Goal: Task Accomplishment & Management: Use online tool/utility

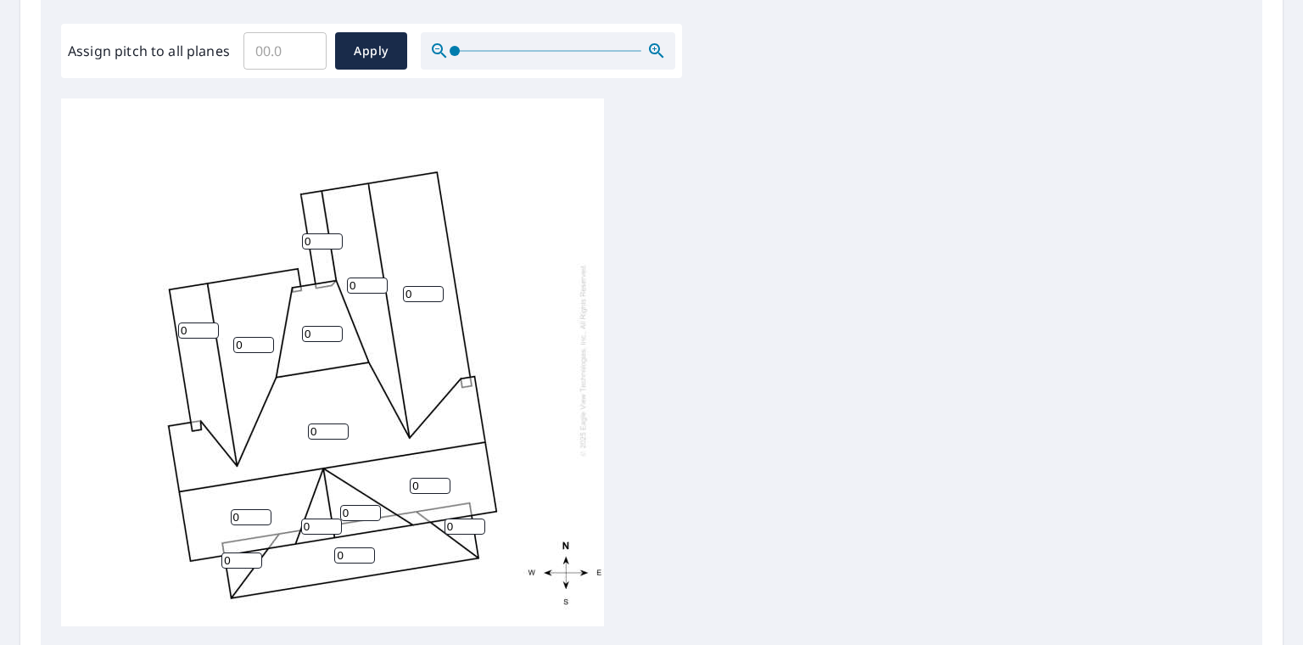
scroll to position [528, 0]
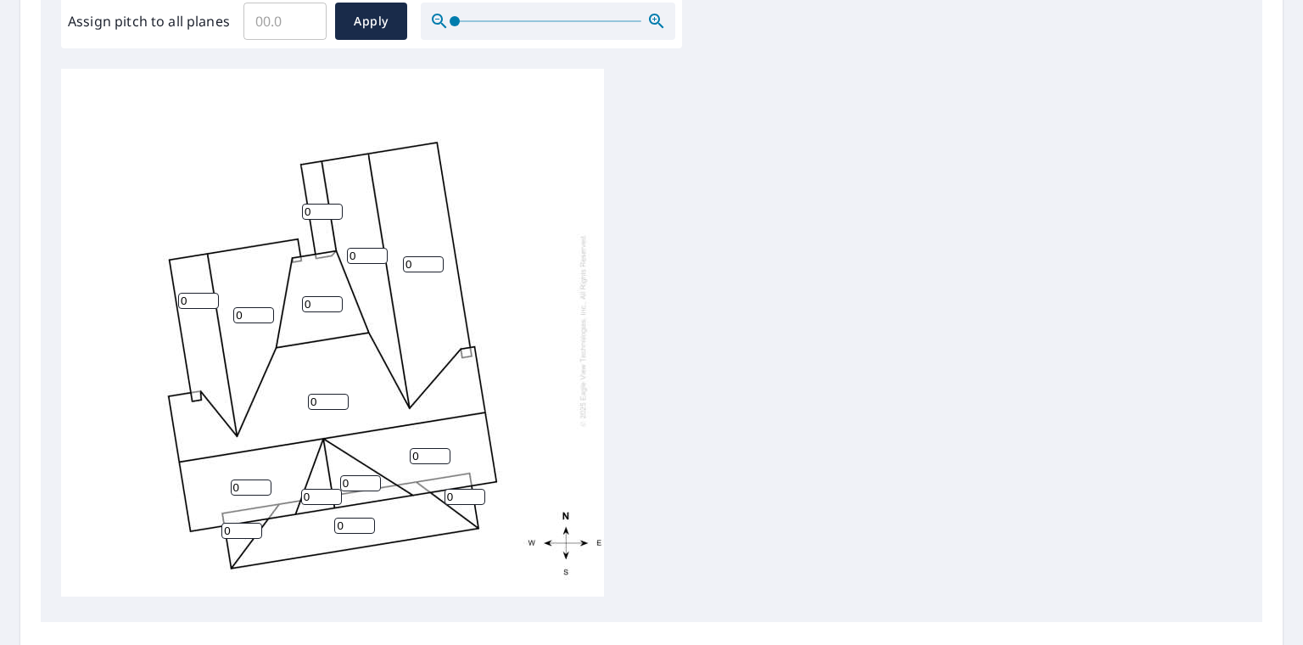
click at [193, 293] on input "0" at bounding box center [198, 301] width 41 height 16
type input "0"
type input "17"
click at [316, 204] on input "0" at bounding box center [322, 212] width 41 height 16
type input "17"
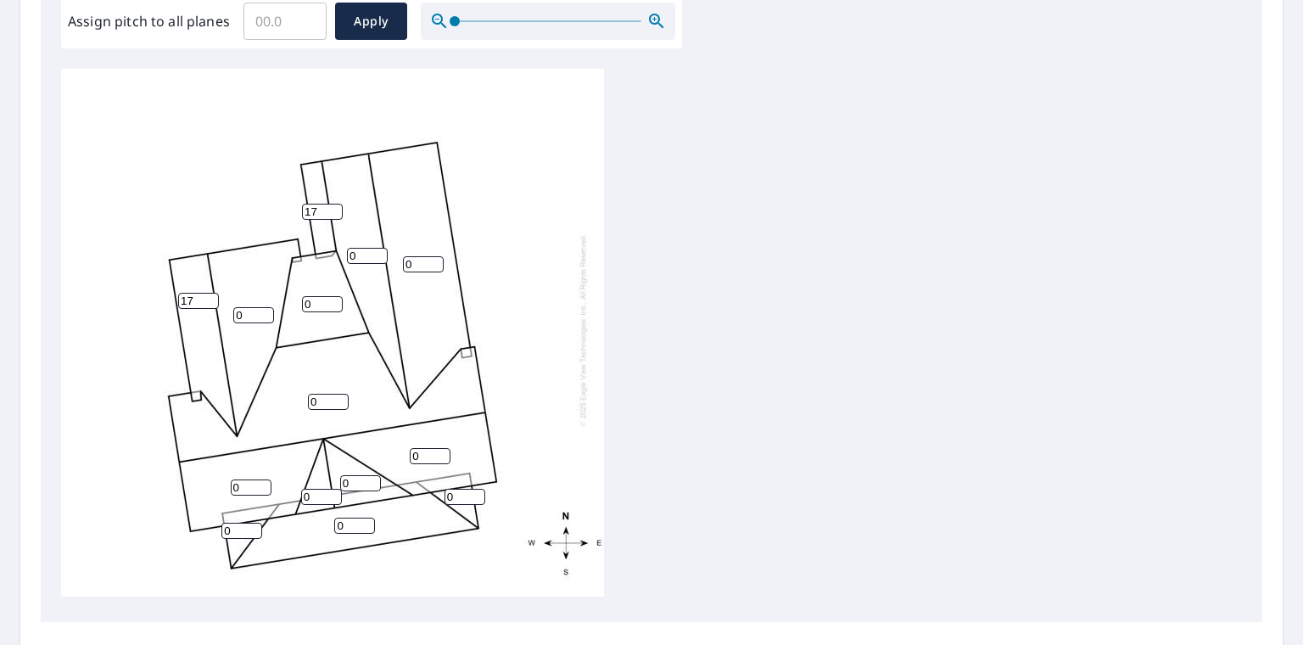
click at [253, 292] on div "0 0 0 0 0 0 0 17 0 0 17 0 0 0" at bounding box center [332, 330] width 543 height 533
click at [253, 307] on input "0" at bounding box center [253, 315] width 41 height 16
type input "17"
click at [318, 296] on input "0" at bounding box center [322, 304] width 41 height 16
type input "5"
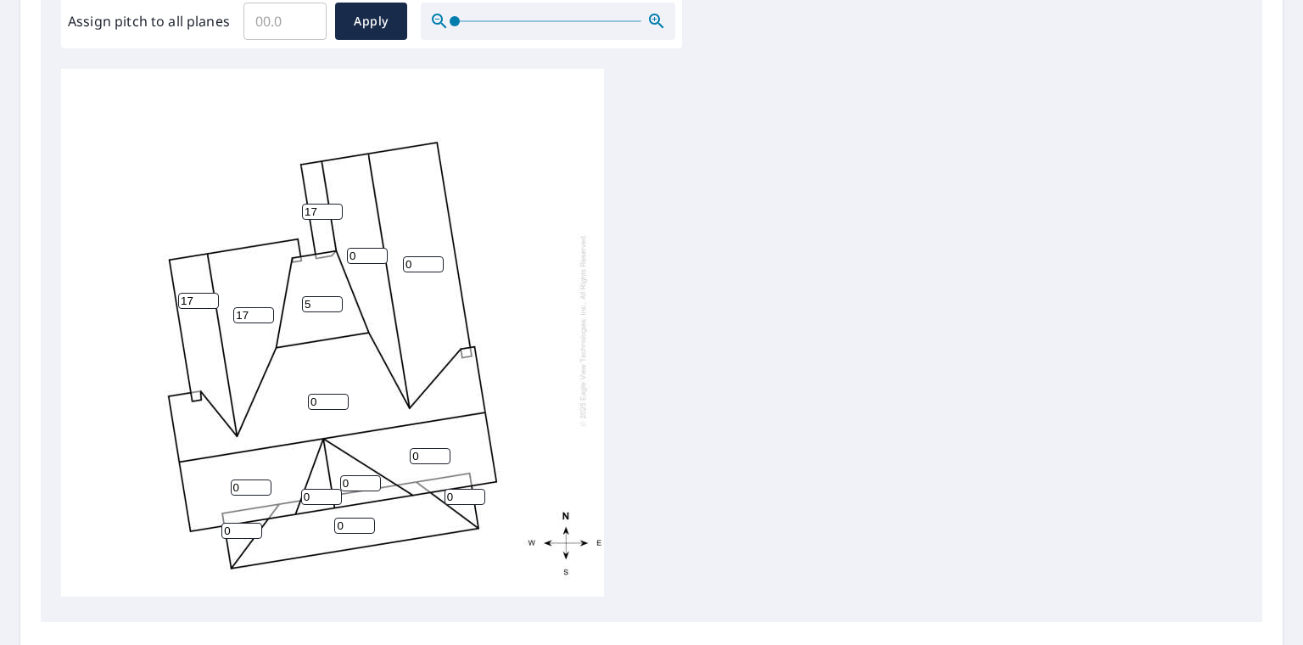
click at [353, 248] on input "0" at bounding box center [367, 256] width 41 height 16
type input "17"
click at [436, 256] on input "0" at bounding box center [423, 264] width 41 height 16
click at [427, 256] on input "0" at bounding box center [423, 264] width 41 height 16
click at [417, 256] on input "0" at bounding box center [423, 264] width 41 height 16
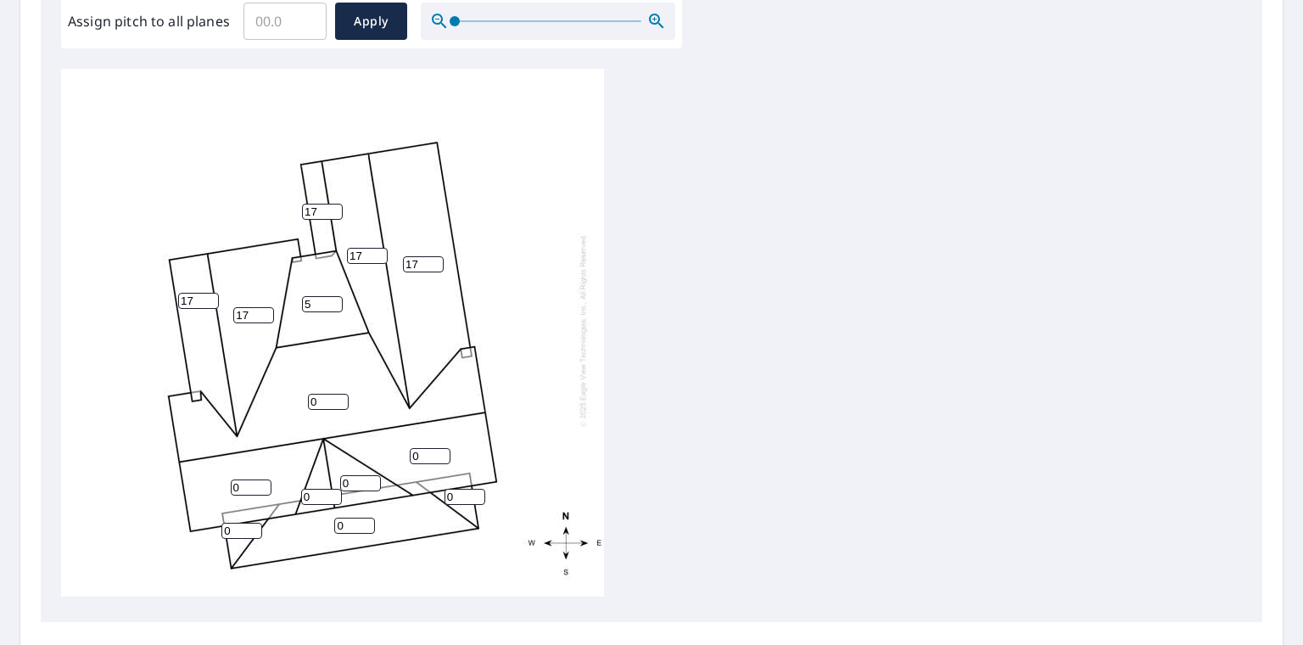
type input "17"
click at [326, 394] on input "0" at bounding box center [328, 402] width 41 height 16
type input "17"
click at [243, 479] on input "0" at bounding box center [251, 487] width 41 height 16
type input "17"
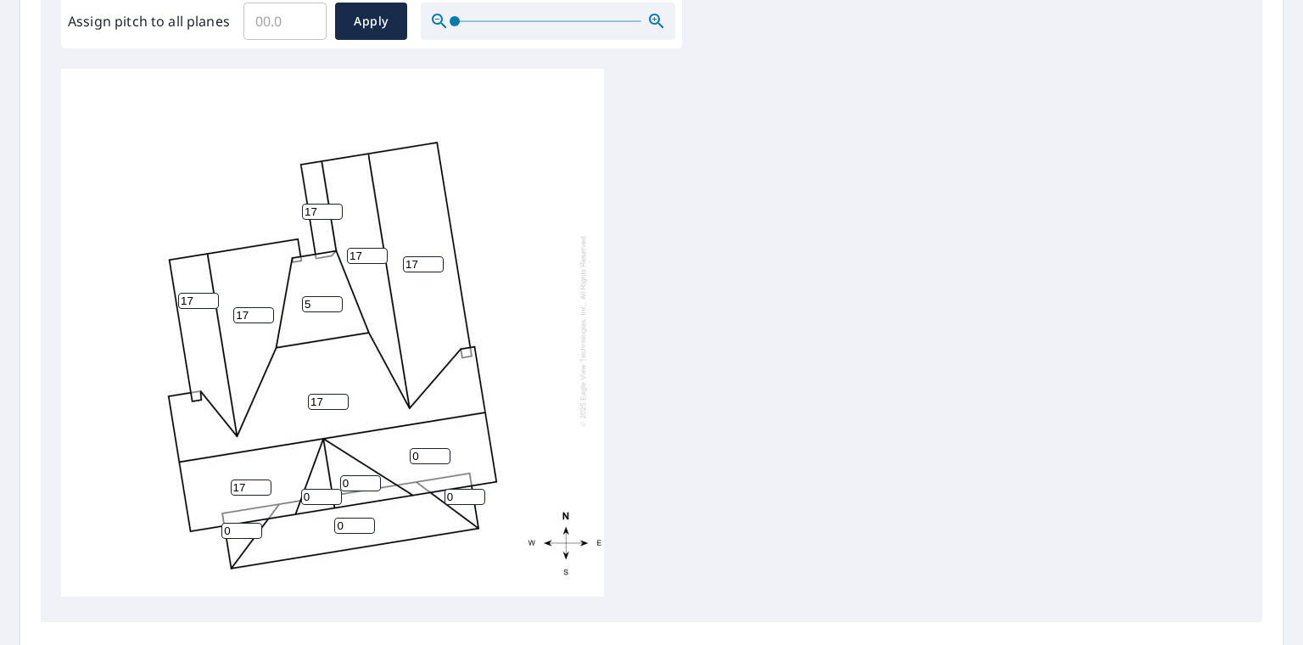
click at [316, 489] on input "0" at bounding box center [321, 497] width 41 height 16
type input "17"
click at [420, 448] on input "0" at bounding box center [430, 456] width 41 height 16
type input "17"
click at [466, 489] on input "0" at bounding box center [464, 497] width 41 height 16
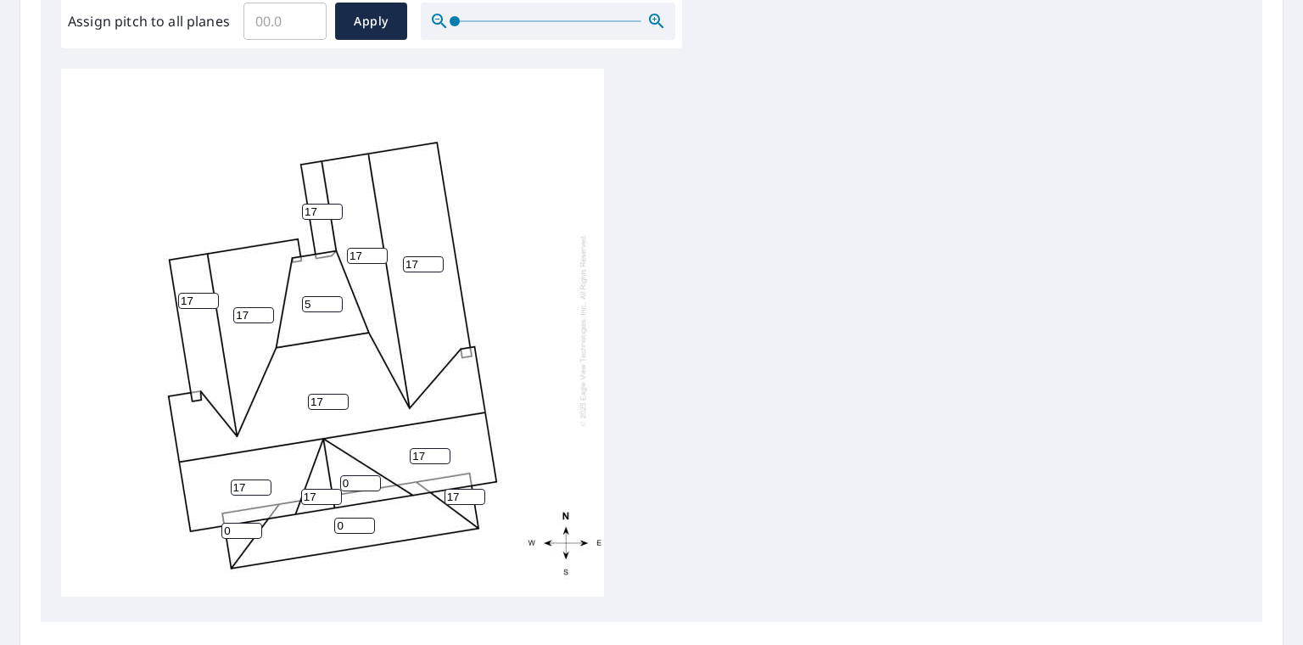
type input "17"
drag, startPoint x: 236, startPoint y: 515, endPoint x: 248, endPoint y: 516, distance: 11.9
click at [237, 522] on input "0" at bounding box center [241, 530] width 41 height 16
type input "5"
click at [460, 489] on input "17" at bounding box center [464, 497] width 41 height 16
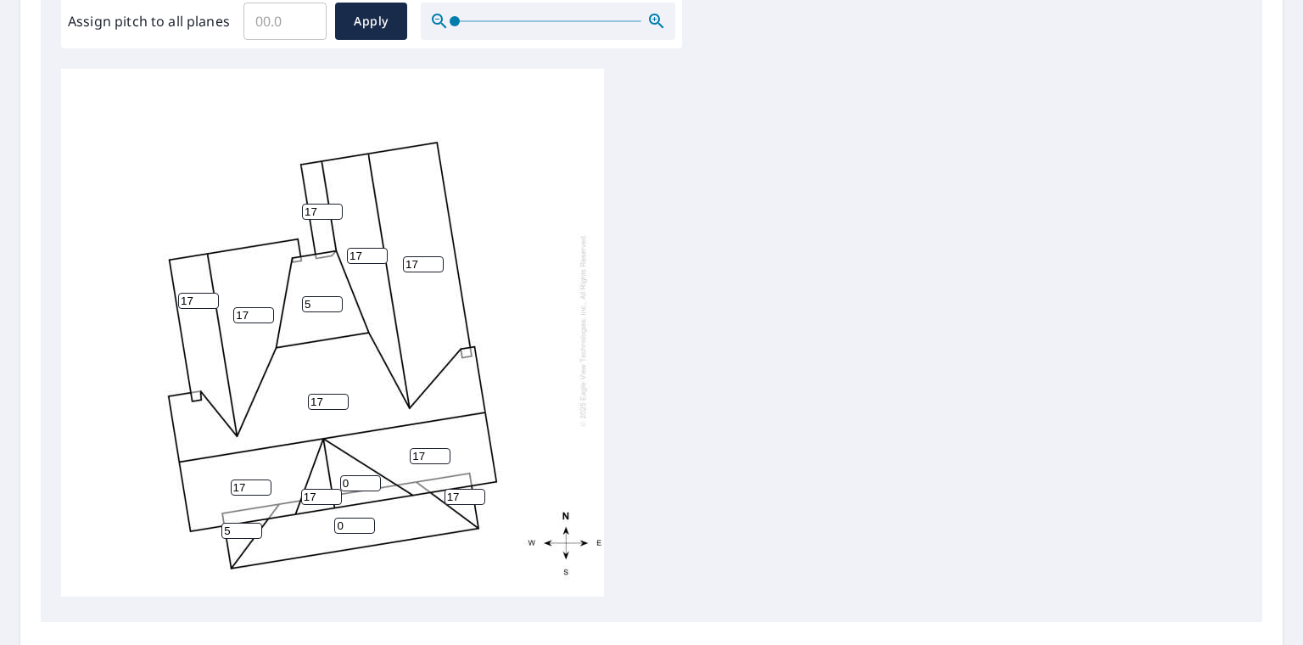
type input "1"
type input "5"
click at [349, 517] on input "0" at bounding box center [354, 525] width 41 height 16
type input "5"
click at [356, 475] on input "0" at bounding box center [360, 483] width 41 height 16
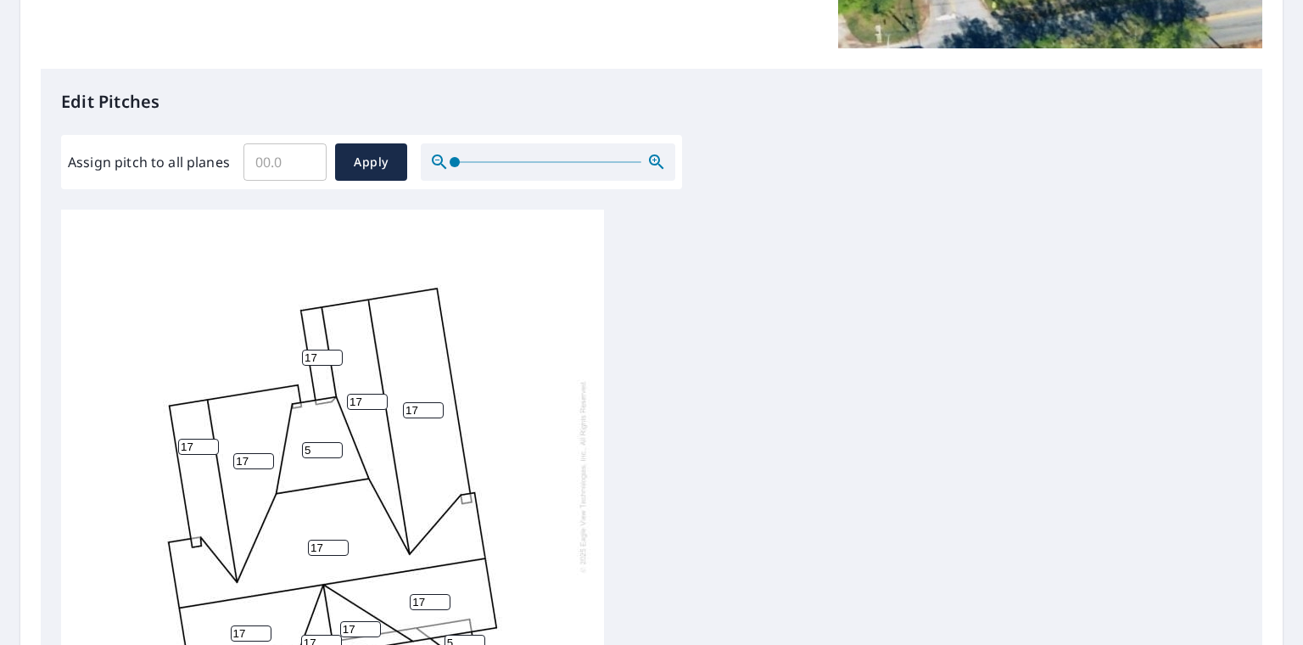
scroll to position [358, 0]
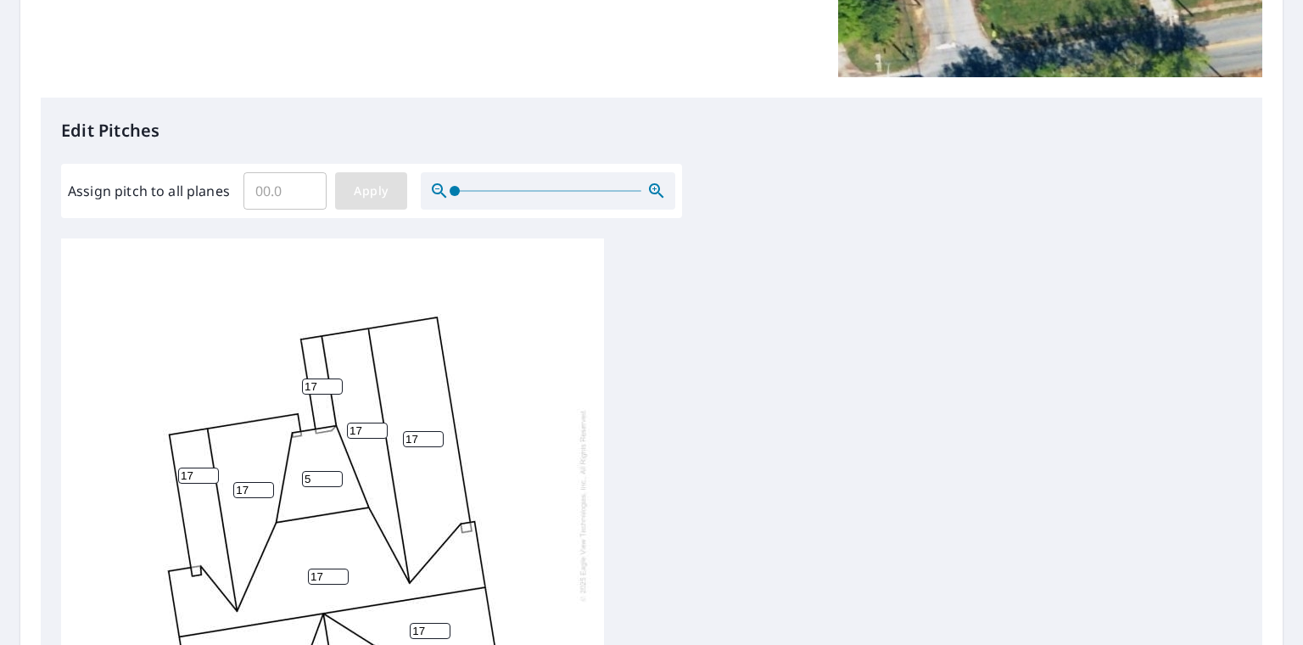
type input "17"
click at [361, 207] on button "Apply" at bounding box center [371, 190] width 72 height 37
click at [284, 197] on input "Assign pitch to all planes" at bounding box center [284, 190] width 83 height 47
type input "17"
click at [367, 196] on span "Apply" at bounding box center [371, 191] width 45 height 21
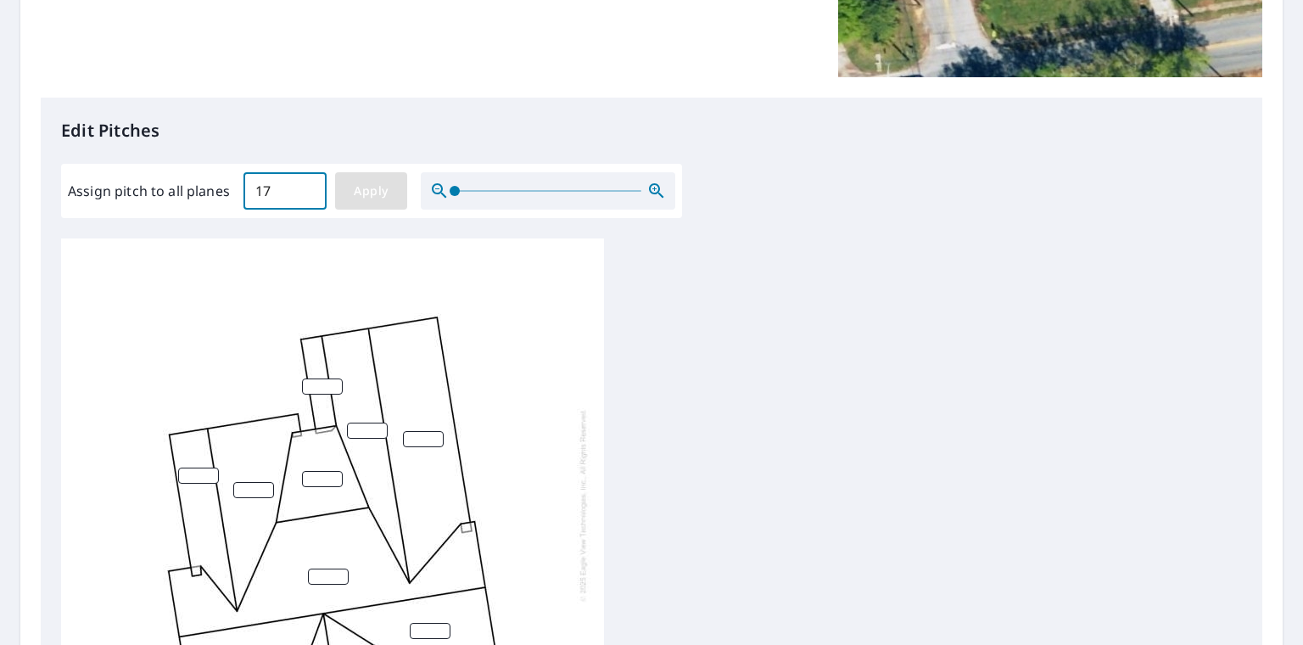
type input "17"
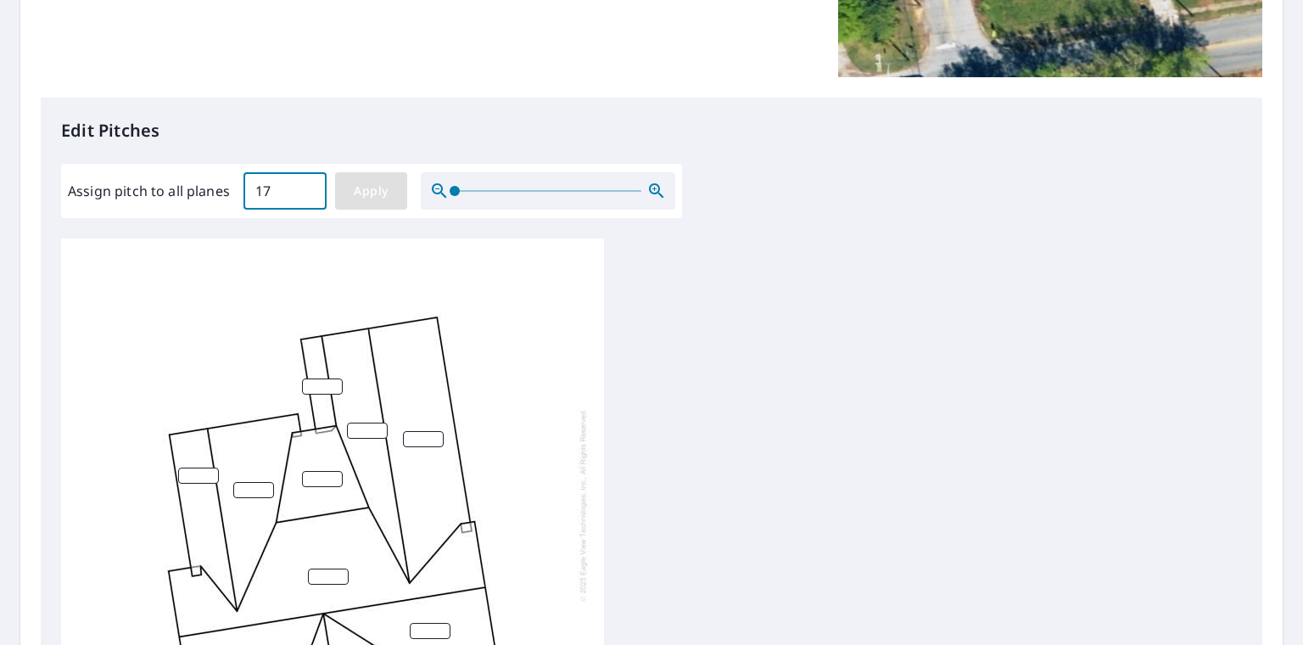
type input "17"
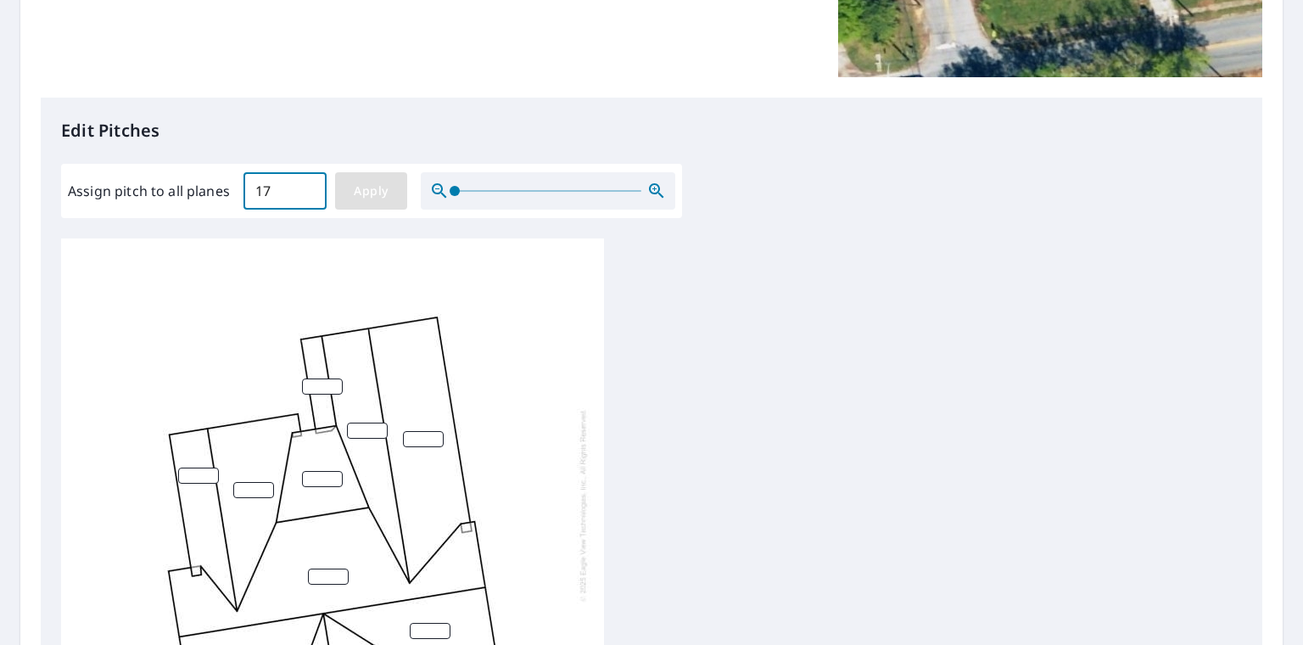
type input "17"
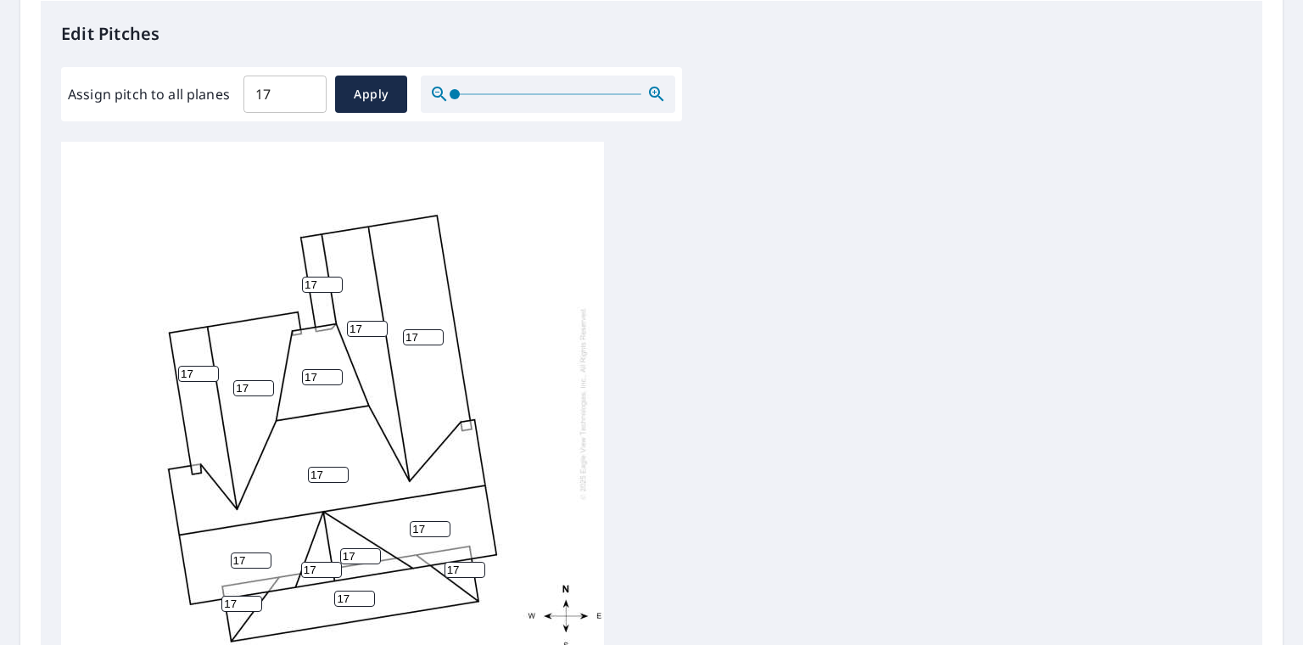
scroll to position [612, 0]
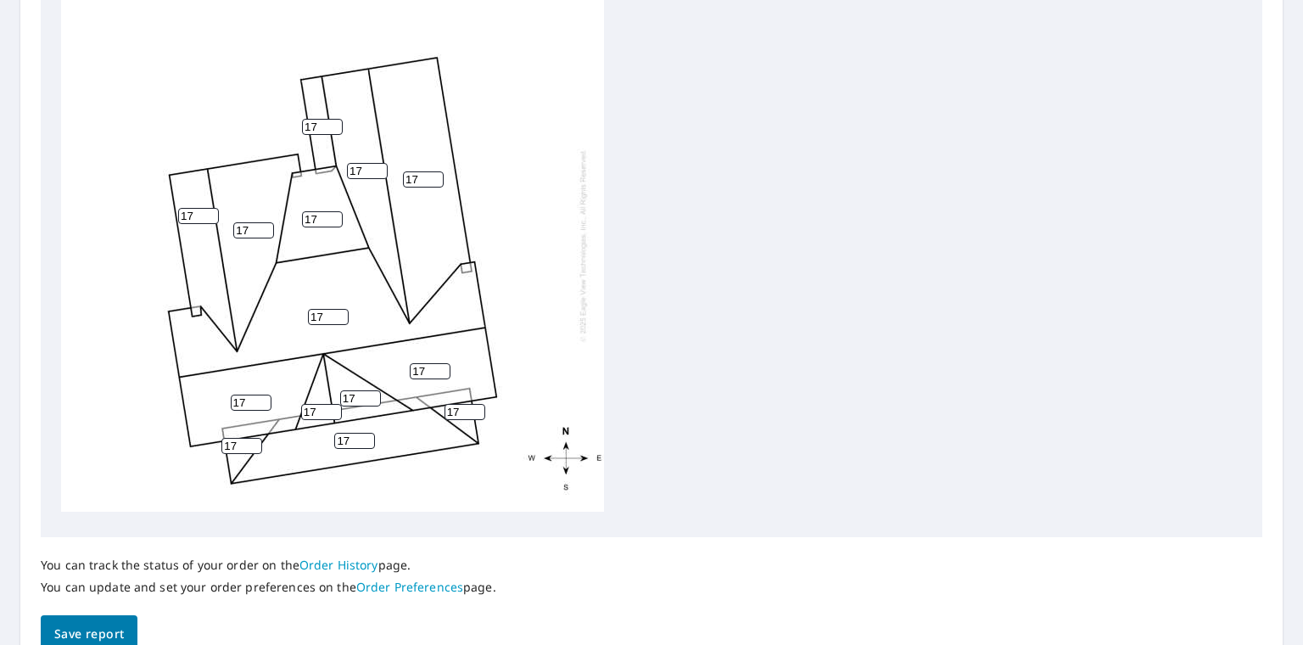
click at [235, 438] on input "17" at bounding box center [241, 446] width 41 height 16
type input "1"
type input "5"
click at [359, 433] on input "17" at bounding box center [354, 441] width 41 height 16
type input "1"
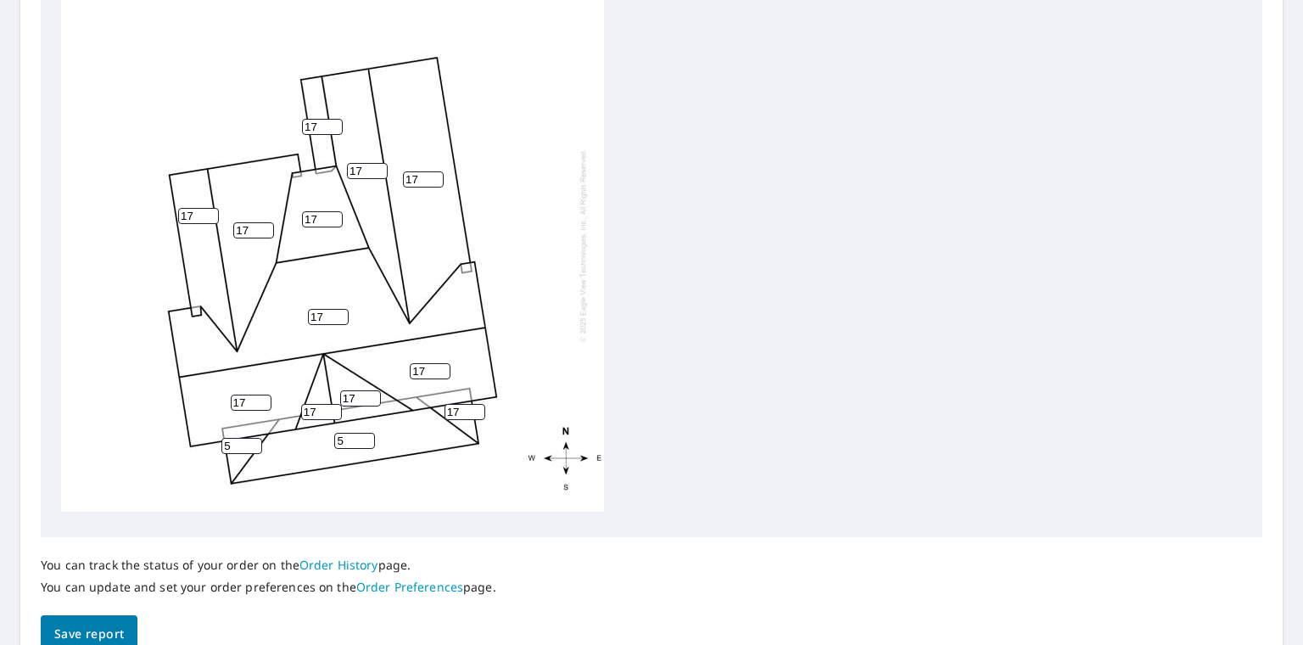
type input "5"
click at [469, 404] on input "18" at bounding box center [464, 412] width 41 height 16
type input "1"
type input "5"
click at [730, 197] on div "17 17 5 17 17 17 17 17 17 17 17 5 5 17" at bounding box center [651, 250] width 1181 height 533
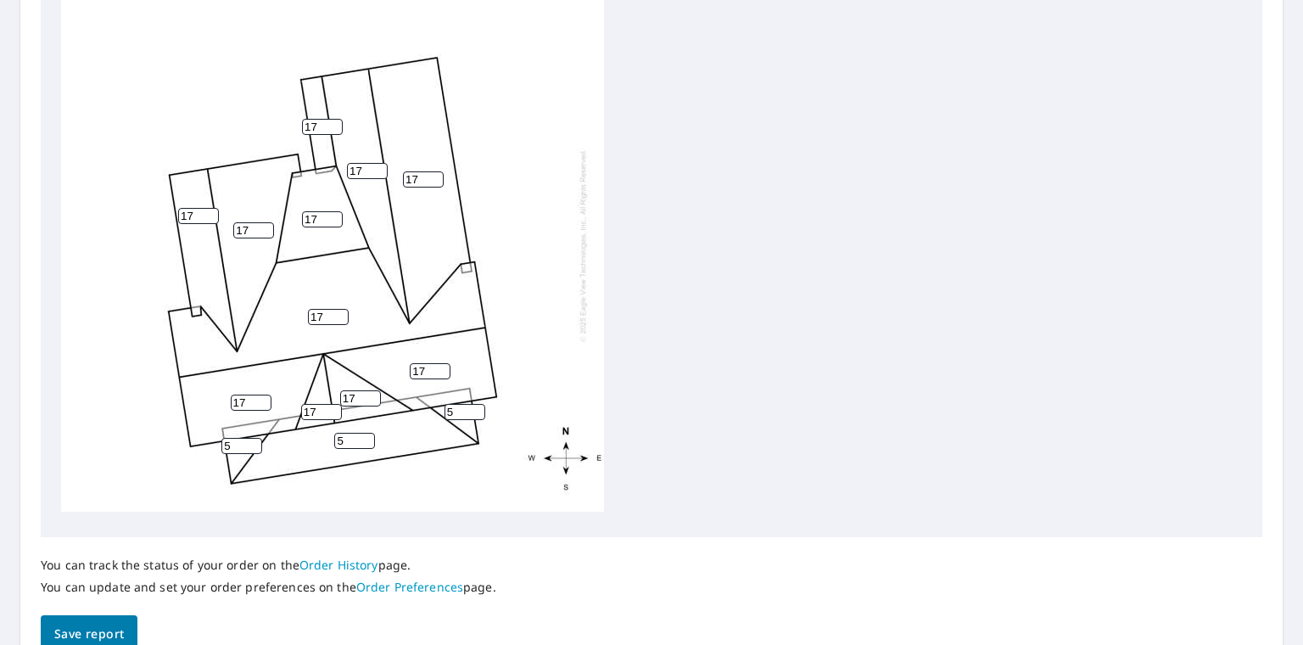
click at [316, 119] on input "17" at bounding box center [322, 127] width 41 height 16
click at [66, 632] on span "Save report" at bounding box center [89, 633] width 70 height 21
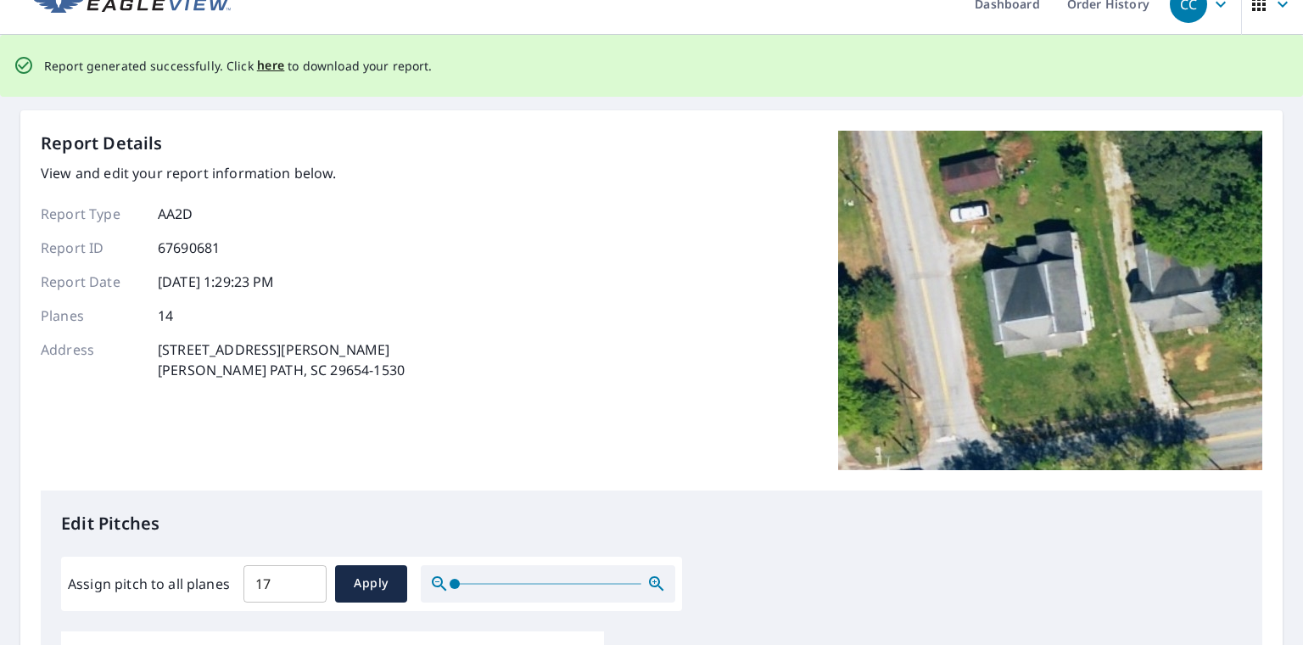
scroll to position [0, 0]
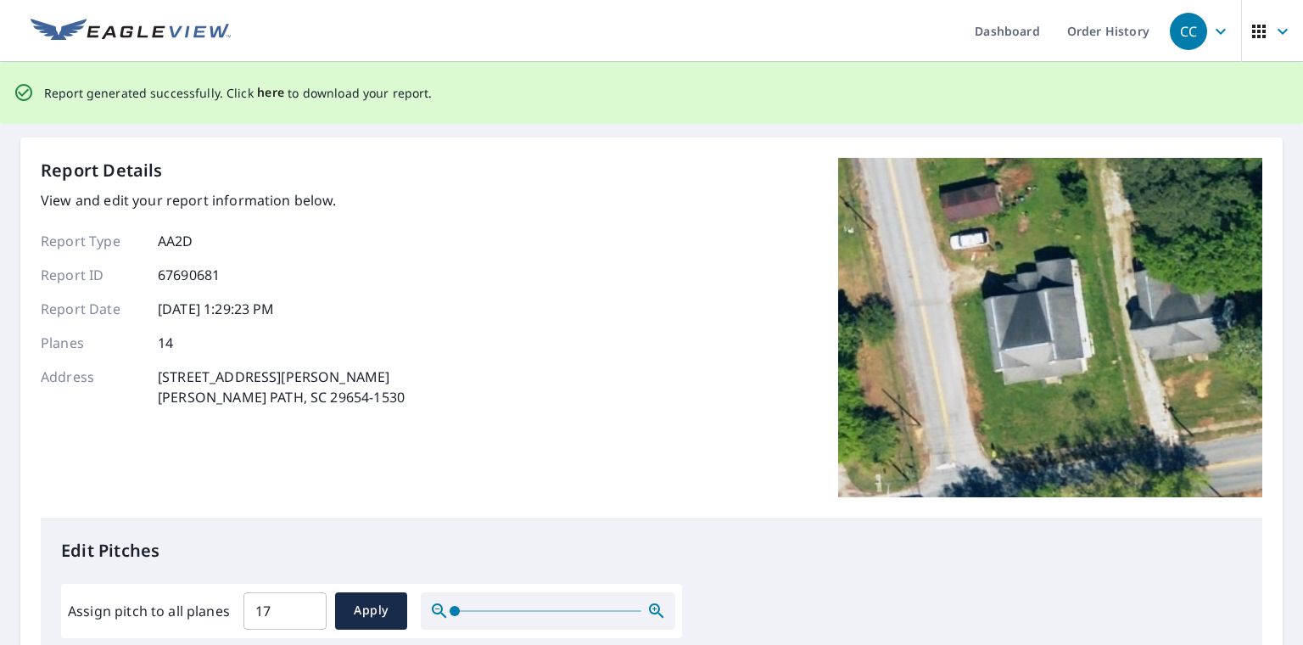
click at [257, 92] on span "here" at bounding box center [271, 92] width 28 height 21
